Goal: Information Seeking & Learning: Learn about a topic

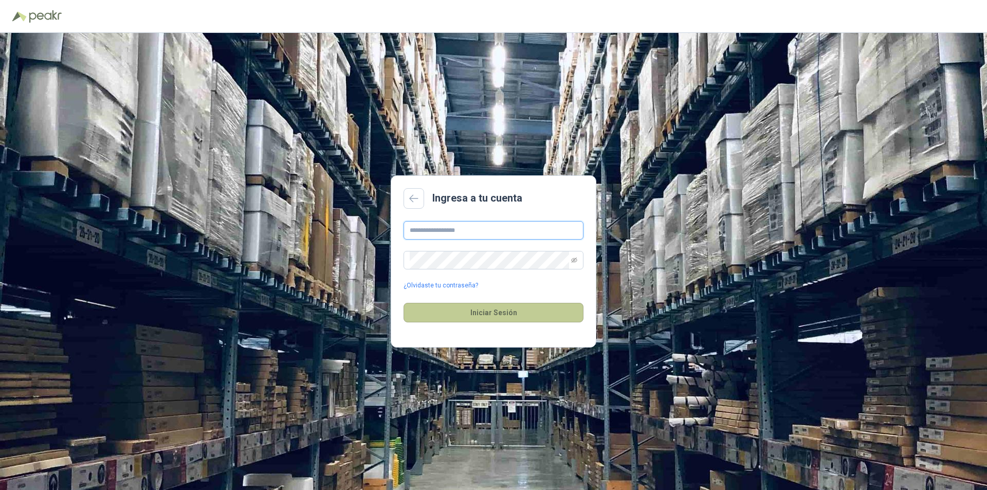
type input "**********"
click at [461, 311] on button "Iniciar Sesión" at bounding box center [494, 313] width 180 height 20
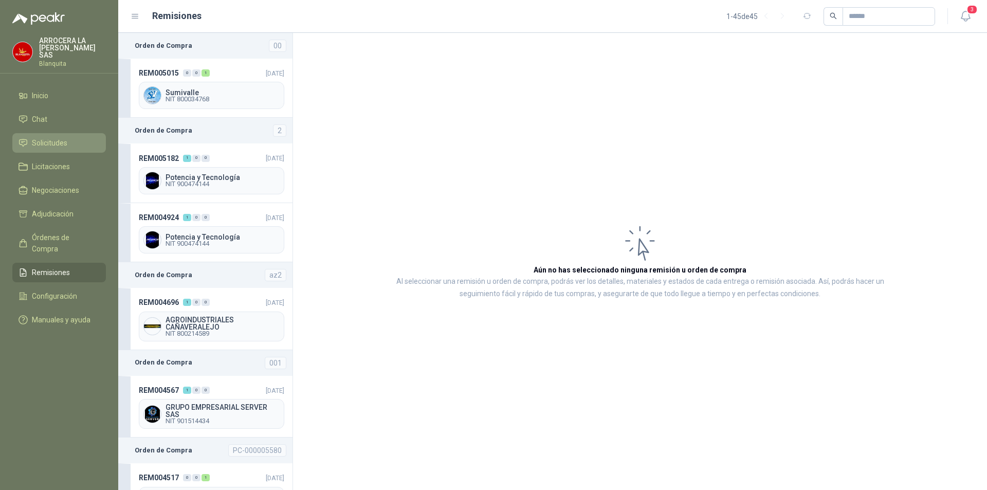
click at [50, 137] on span "Solicitudes" at bounding box center [49, 142] width 35 height 11
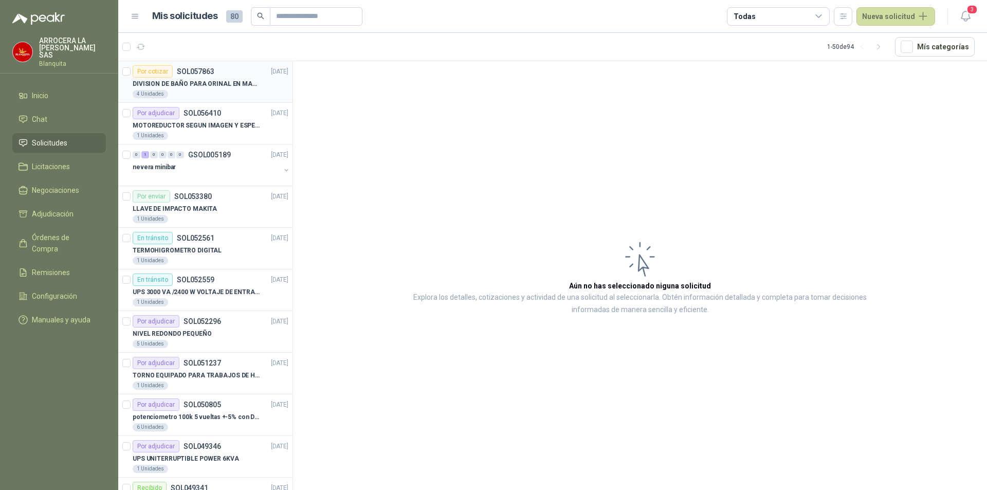
click at [212, 84] on p "DIVISION DE BAÑO PARA ORINAL EN MADERA O PLASTICA" at bounding box center [197, 84] width 128 height 10
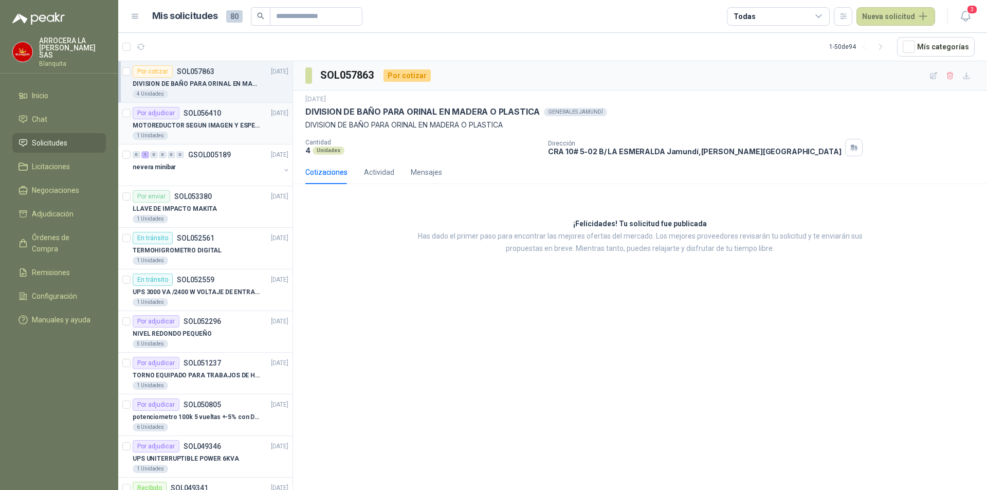
click at [222, 130] on p "MOTOREDUCTOR SEGUN IMAGEN Y ESPECIFICACIONES ADJUNTAS" at bounding box center [197, 126] width 128 height 10
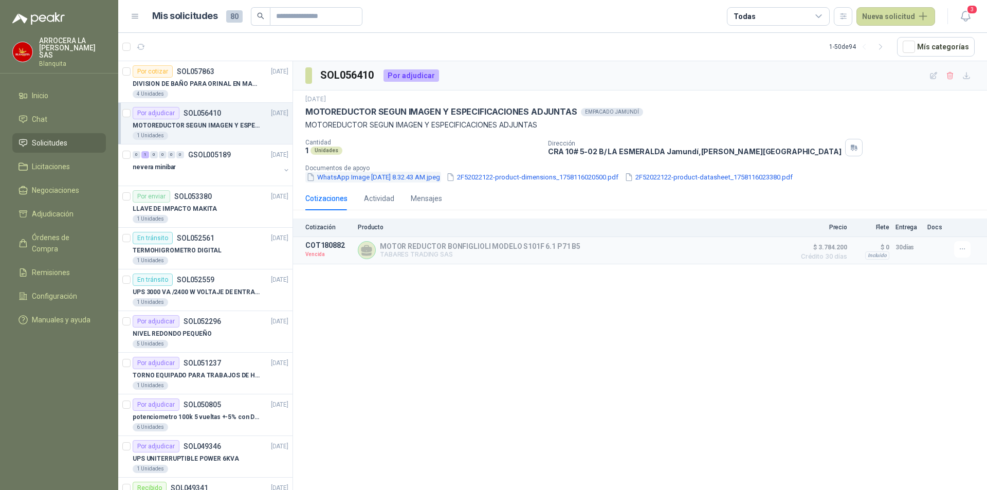
click at [413, 175] on button "WhatsApp Image [DATE] 8.32.43 AM.jpeg" at bounding box center [373, 177] width 136 height 11
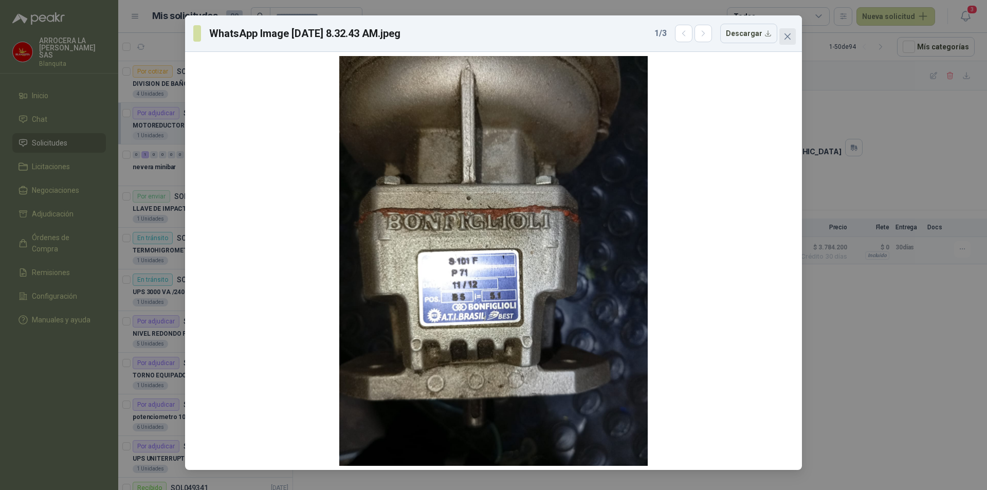
click at [785, 32] on button "Close" at bounding box center [787, 36] width 16 height 16
